Goal: Task Accomplishment & Management: Manage account settings

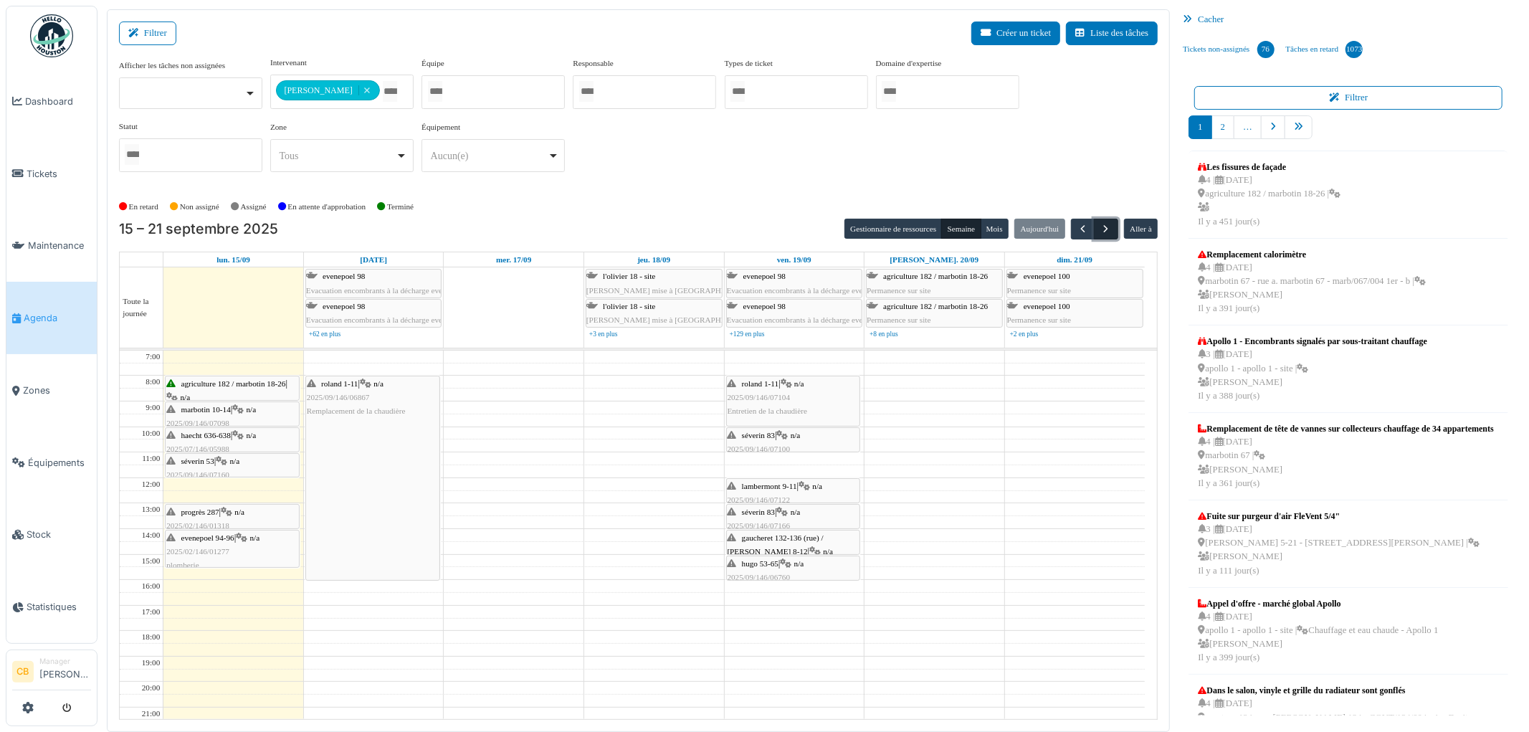
click at [1104, 227] on span "button" at bounding box center [1106, 229] width 12 height 12
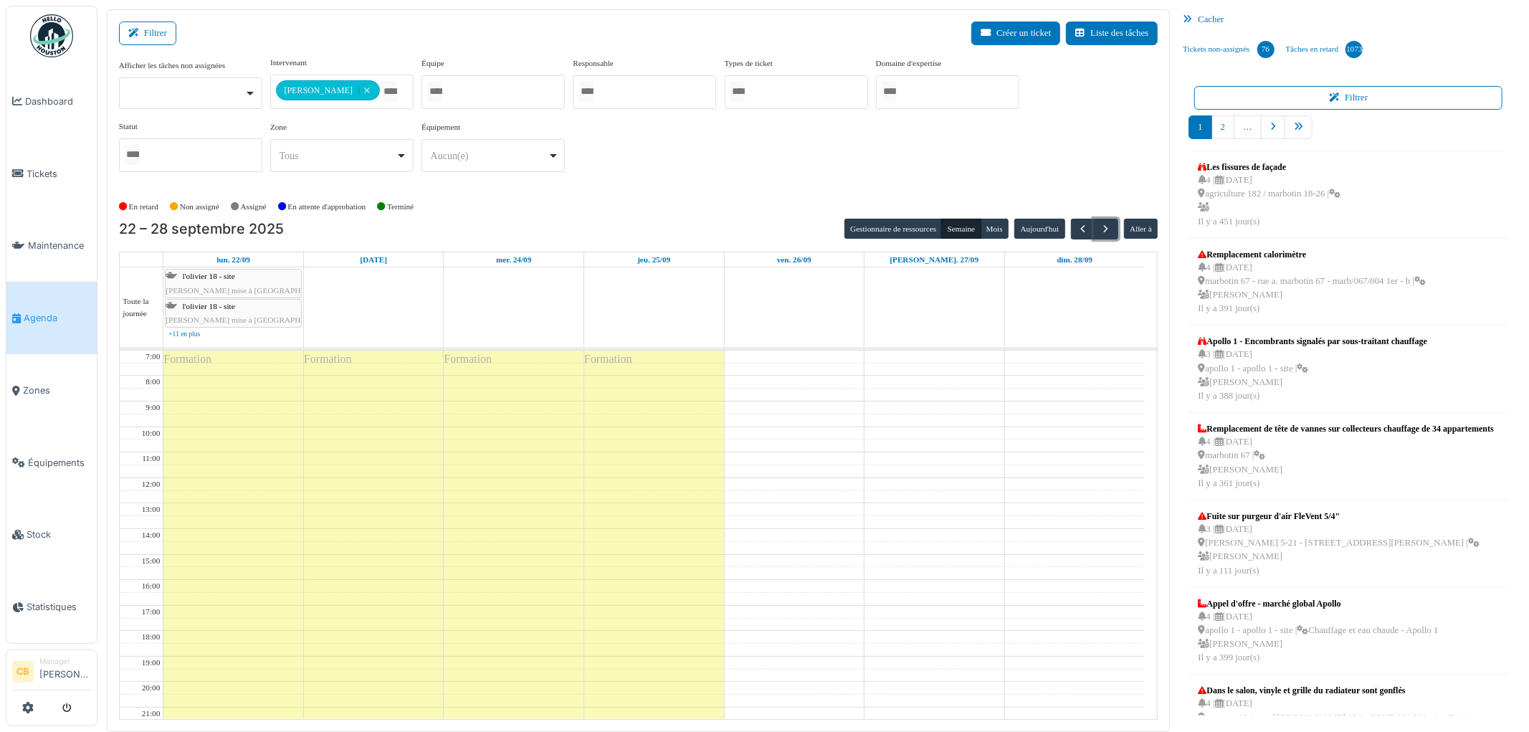
click at [267, 434] on div "Formation" at bounding box center [233, 568] width 140 height 435
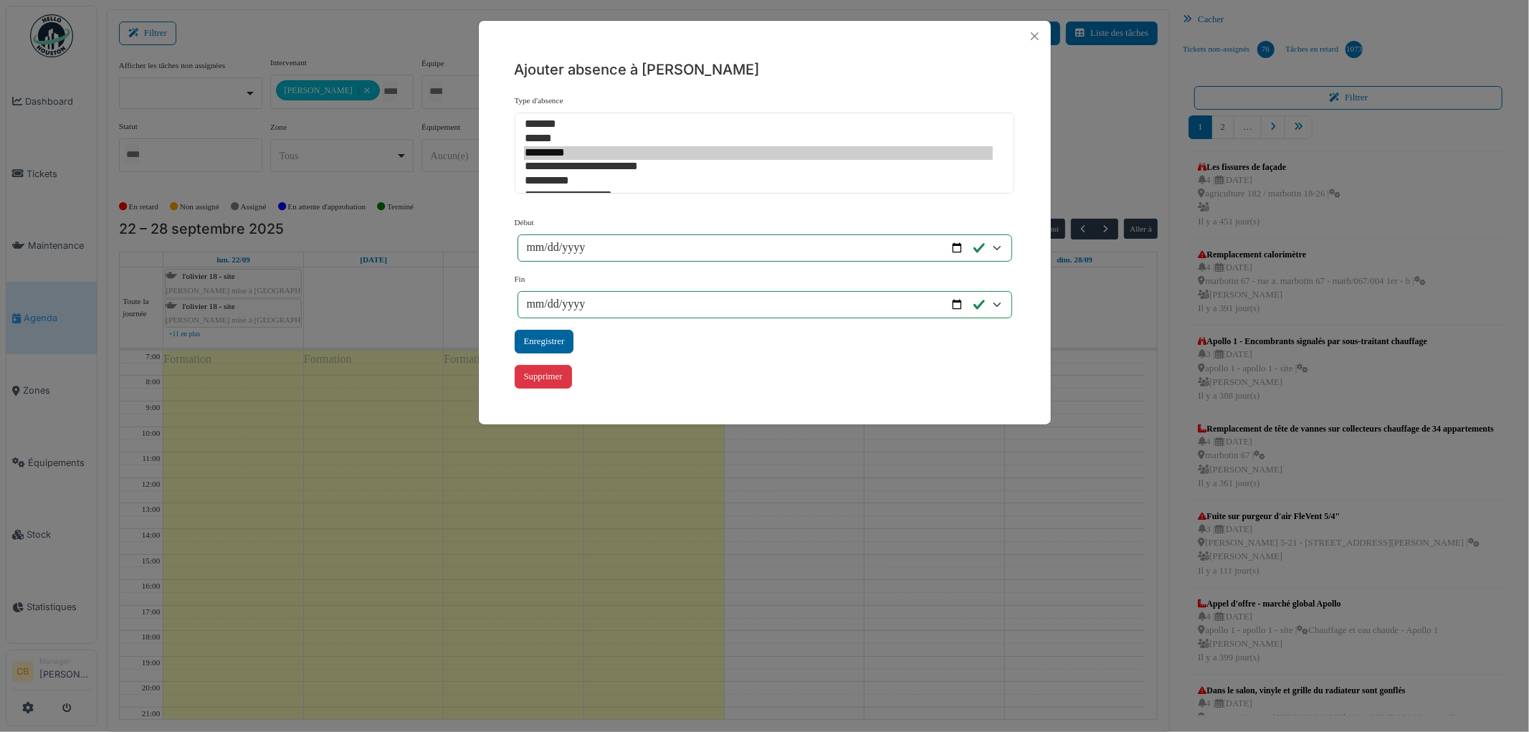
click at [563, 331] on div "Enregistrer" at bounding box center [544, 342] width 59 height 24
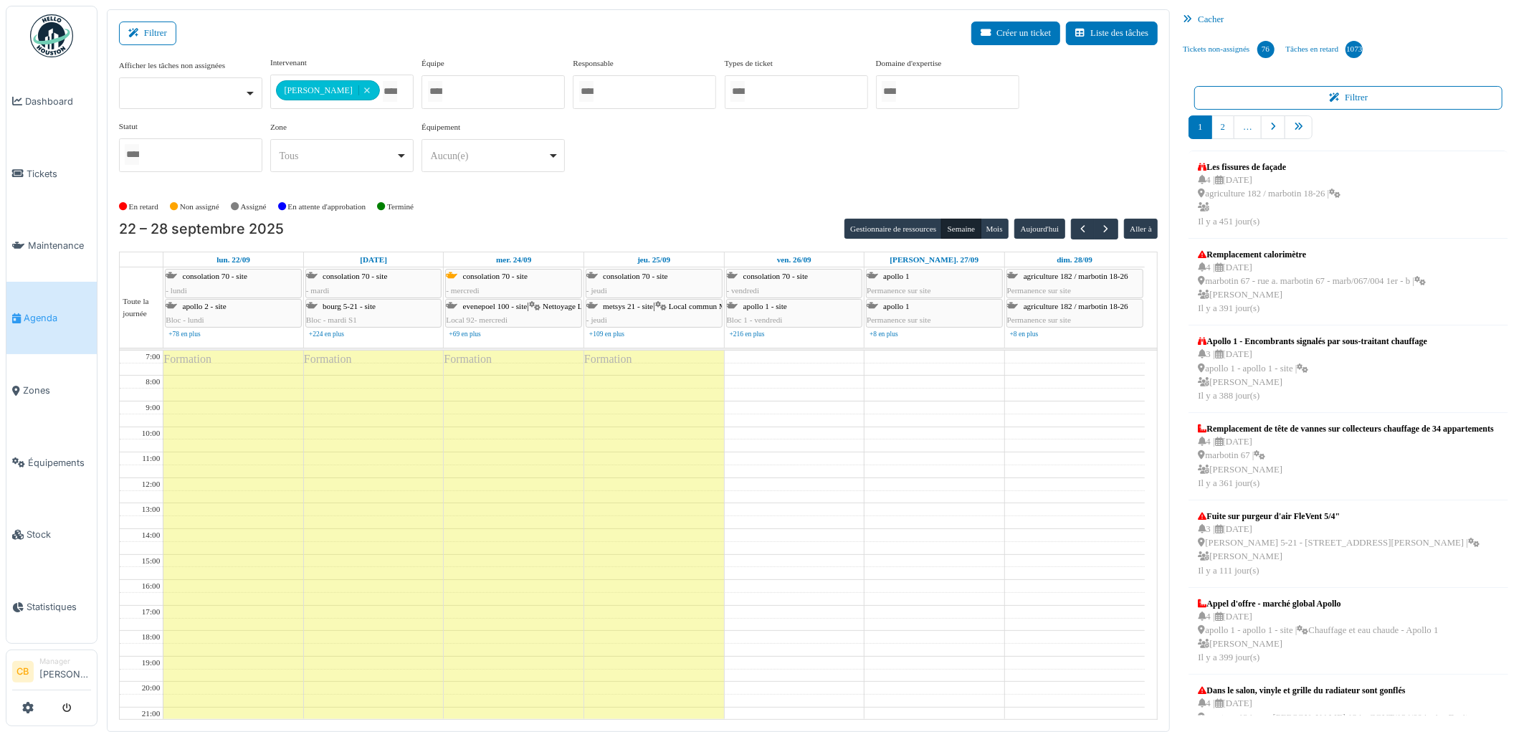
click at [672, 462] on div "Formation" at bounding box center [654, 568] width 140 height 435
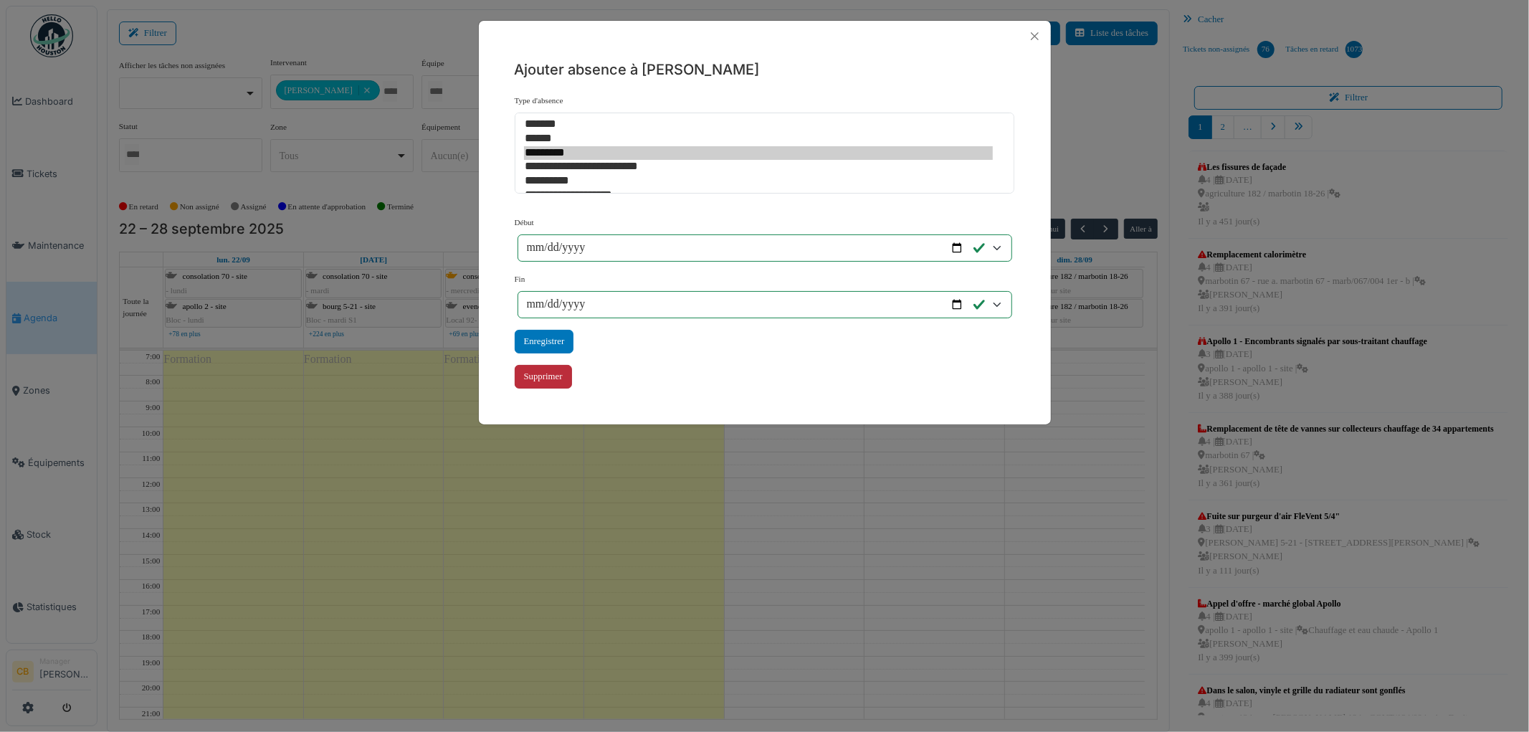
click at [557, 374] on div "Supprimer" at bounding box center [543, 377] width 57 height 24
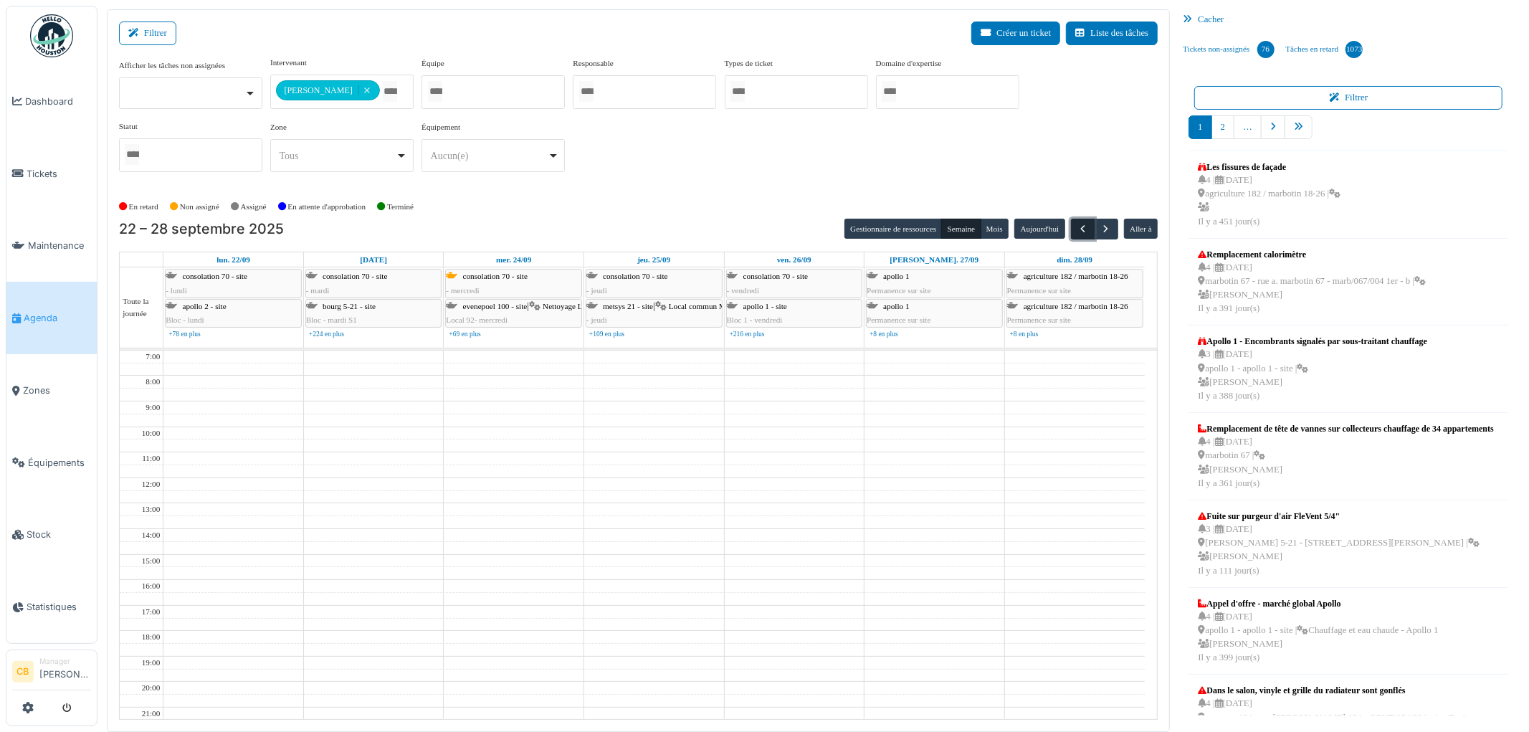
click at [1083, 227] on span "button" at bounding box center [1083, 229] width 12 height 12
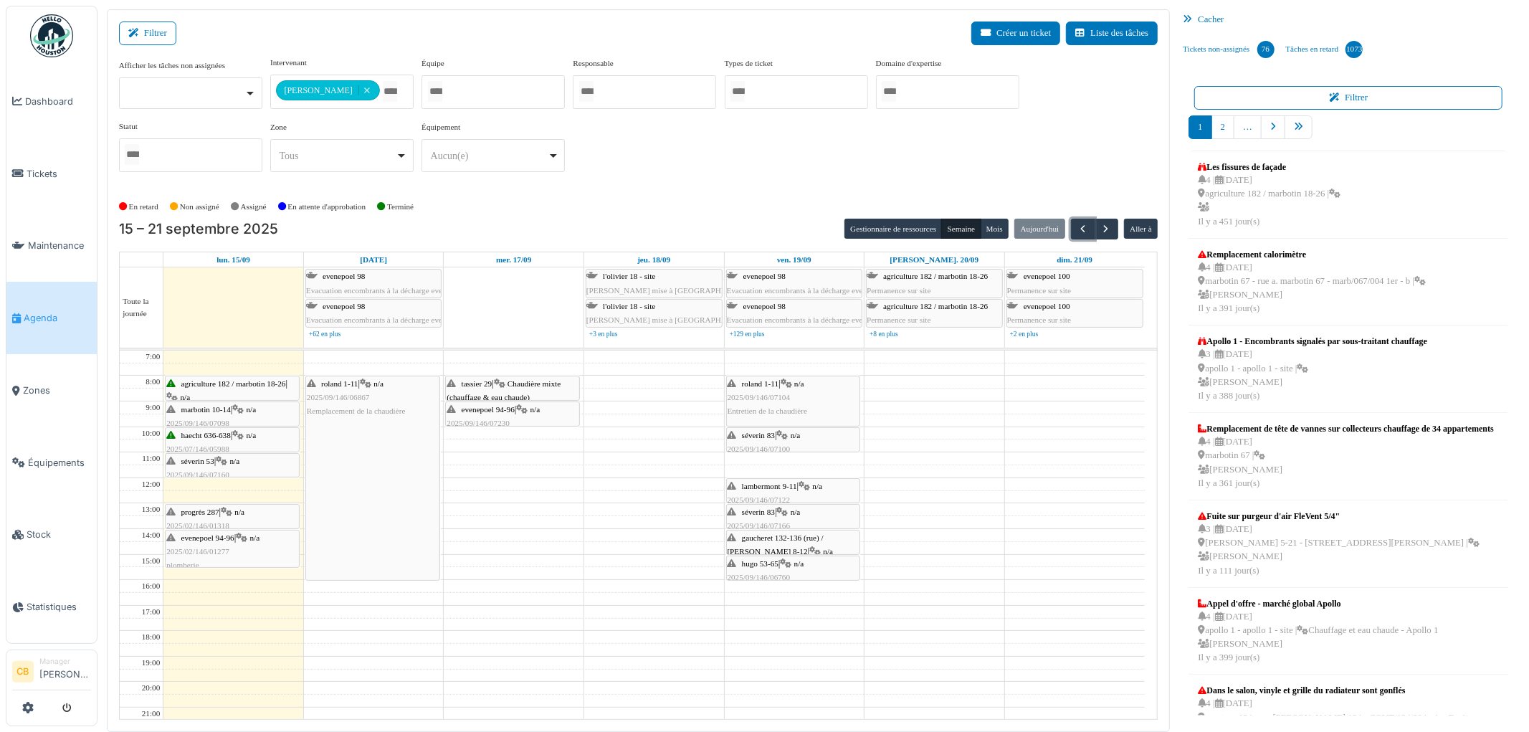
click at [533, 386] on span "Chaudière mixte (chauffage & eau chaude)" at bounding box center [504, 390] width 114 height 22
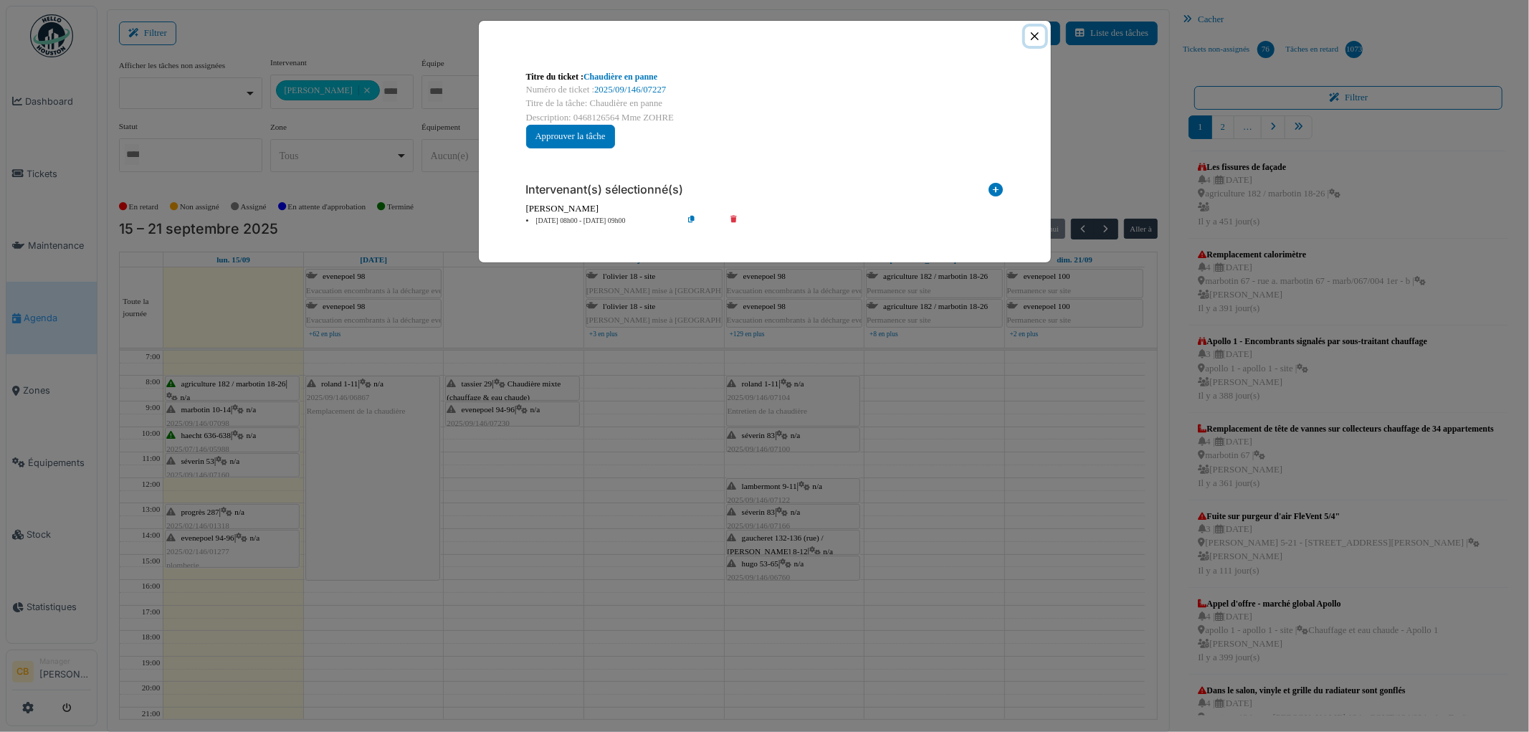
click at [1034, 38] on button "Close" at bounding box center [1034, 36] width 19 height 19
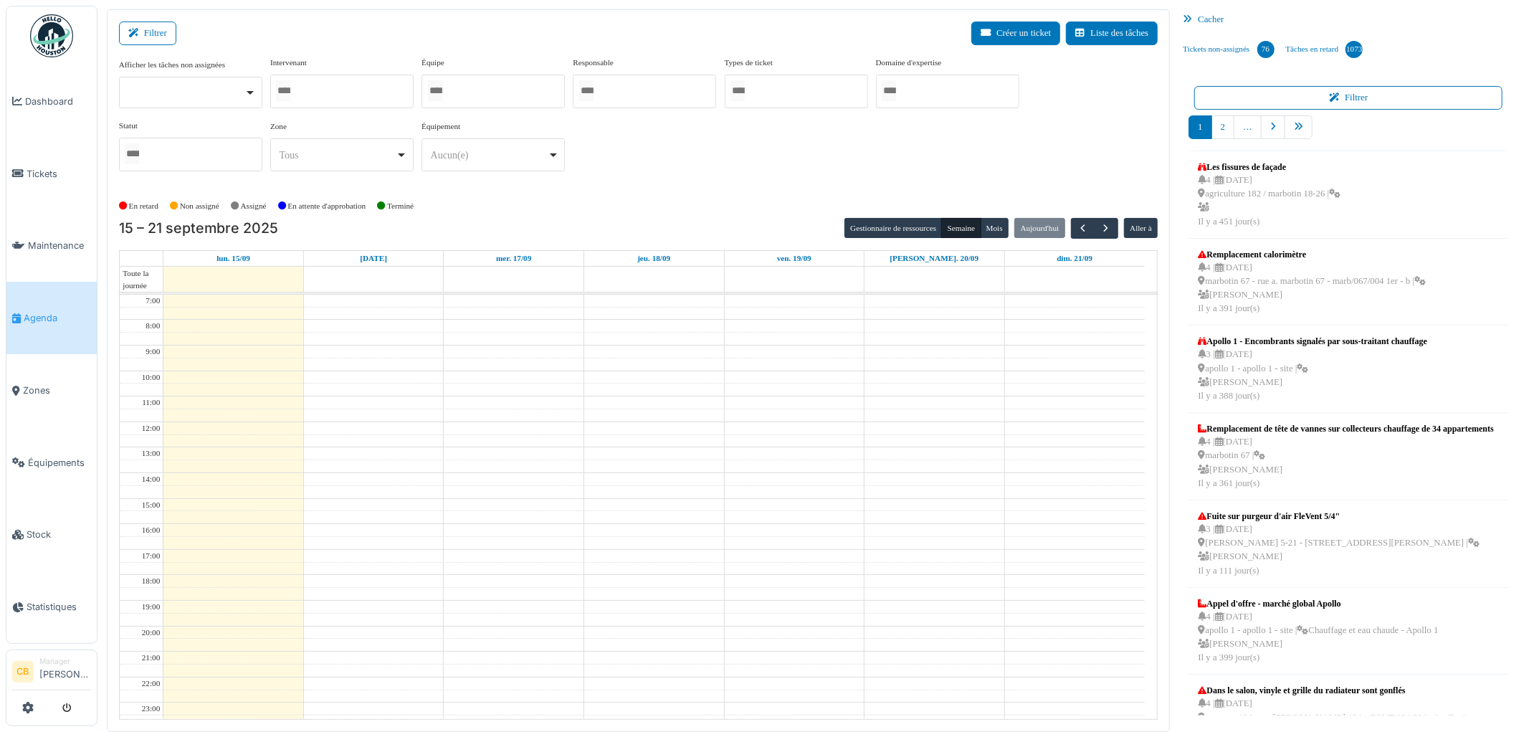
click at [504, 209] on div "En retard Non assigné [GEOGRAPHIC_DATA] En attente d'approbation Terminé" at bounding box center [638, 206] width 1039 height 24
click at [59, 313] on span "Agenda" at bounding box center [57, 318] width 67 height 14
click at [42, 311] on span "Agenda" at bounding box center [57, 318] width 67 height 14
